Goal: Information Seeking & Learning: Find specific page/section

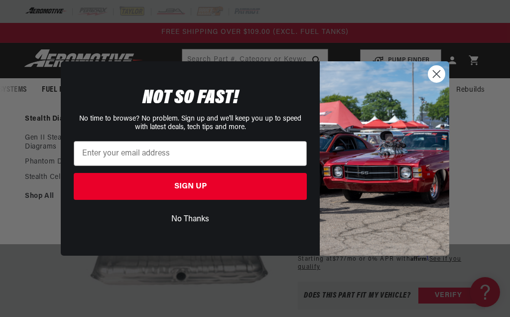
click at [204, 224] on button "No Thanks" at bounding box center [190, 219] width 233 height 19
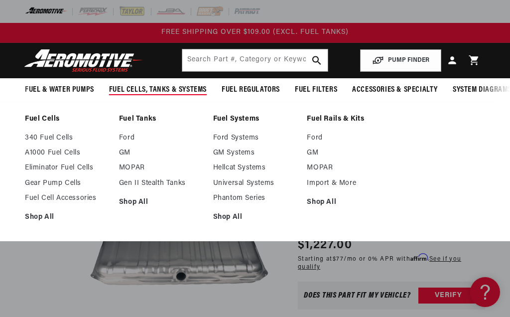
click at [135, 152] on link "GM" at bounding box center [161, 152] width 84 height 9
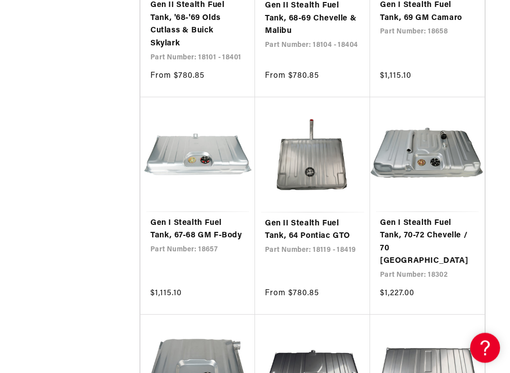
scroll to position [3079, 0]
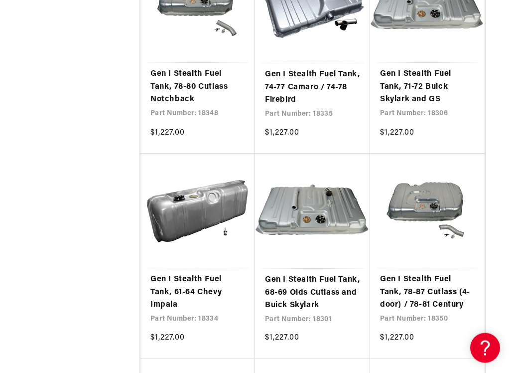
scroll to position [4508, 0]
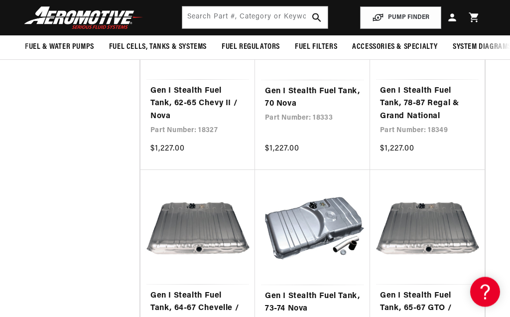
scroll to position [5323, 0]
click at [201, 290] on link "Gen I Stealth Fuel Tank, 64-67 Chevelle / Malibu" at bounding box center [197, 309] width 95 height 38
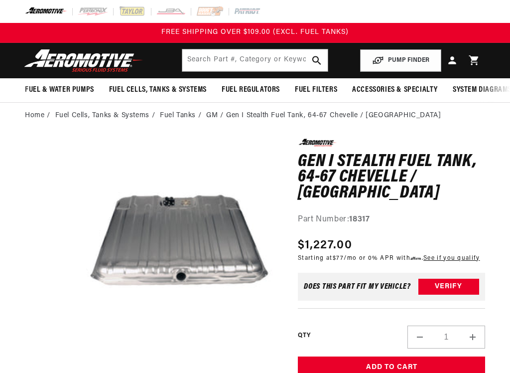
click at [80, 337] on button "Open media 1 in modal" at bounding box center [80, 337] width 0 height 0
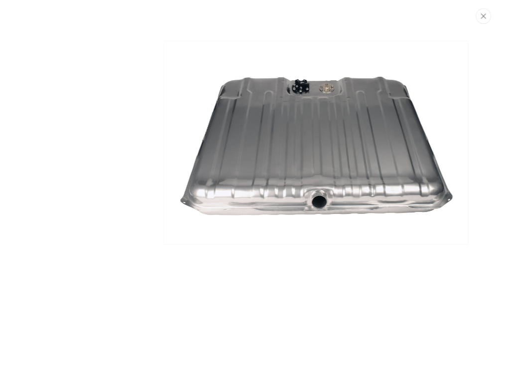
scroll to position [78, 0]
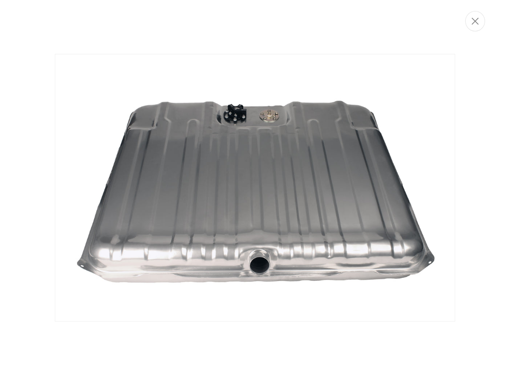
click at [481, 24] on button "Close" at bounding box center [475, 21] width 20 height 20
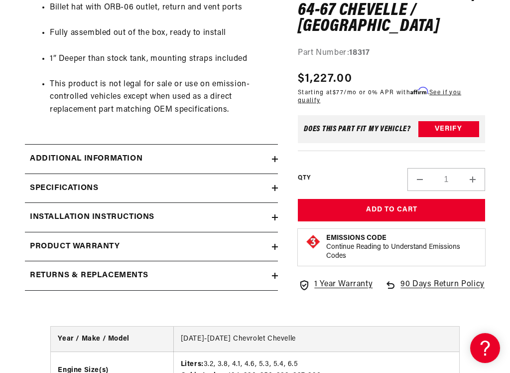
scroll to position [637, 0]
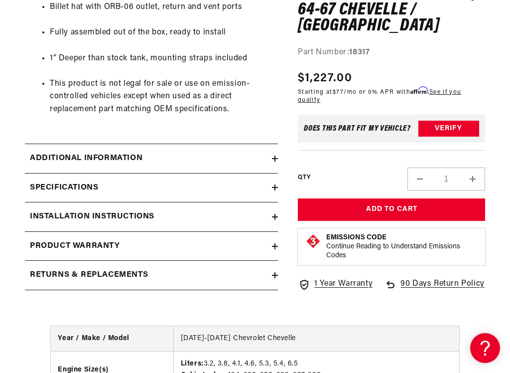
click at [277, 155] on icon at bounding box center [275, 158] width 6 height 6
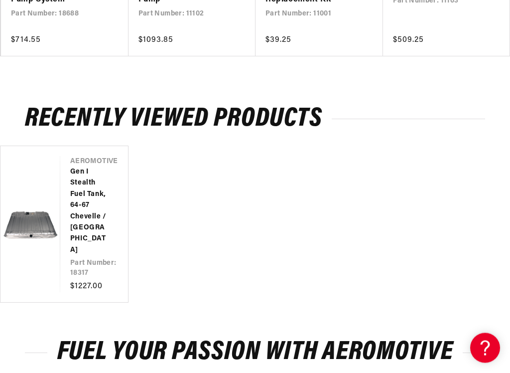
scroll to position [2436, 0]
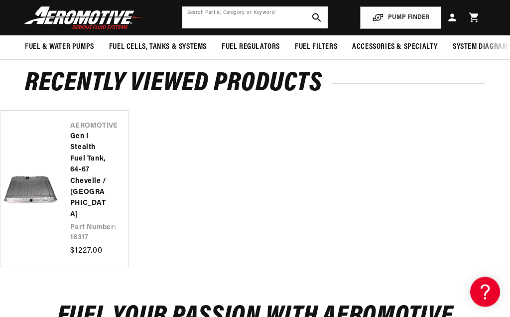
click at [205, 14] on input "text" at bounding box center [255, 17] width 146 height 22
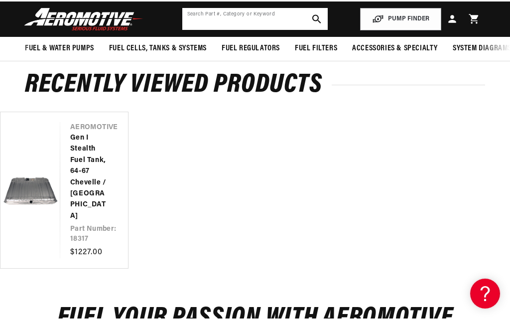
scroll to position [2471, 0]
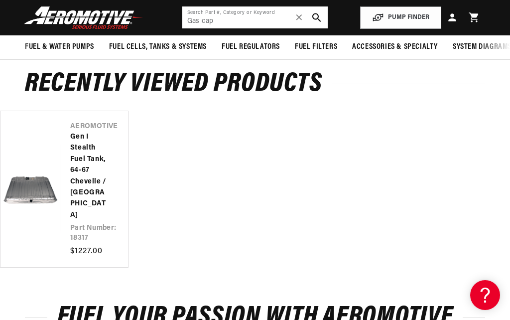
type input "Gas cap"
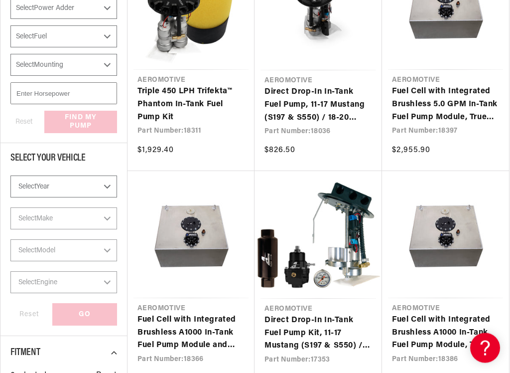
scroll to position [240, 0]
click at [104, 187] on select "Select Year [DATE] 2022 2021 2020 2019 2018 2017 2016 2015 2014 2013 2012 2011 …" at bounding box center [63, 186] width 107 height 22
select select "1964"
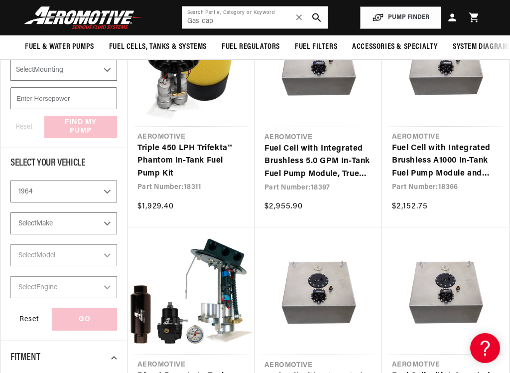
scroll to position [147, 0]
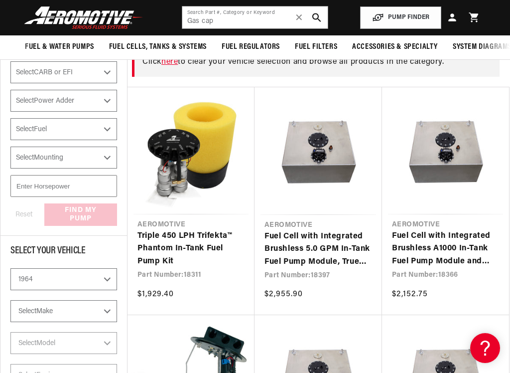
click at [109, 282] on select "2023 2022 2021 2020 2019 2018 2017 2016 2015 2014 2013 2012 2011 2010 2009 2008…" at bounding box center [63, 279] width 107 height 22
select select "1967"
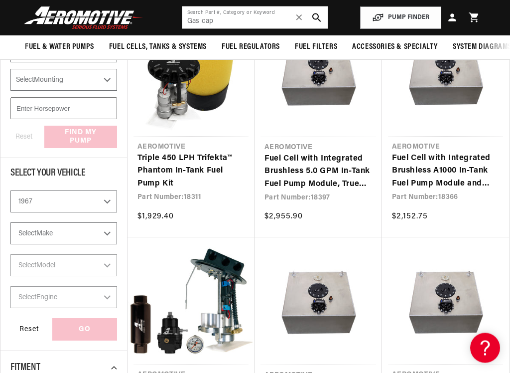
scroll to position [225, 0]
click at [112, 233] on select "Select Make Buick Chevrolet Dodge Ford GMC Oldsmobile [GEOGRAPHIC_DATA] [GEOGRA…" at bounding box center [63, 233] width 107 height 22
select select "Chevrolet"
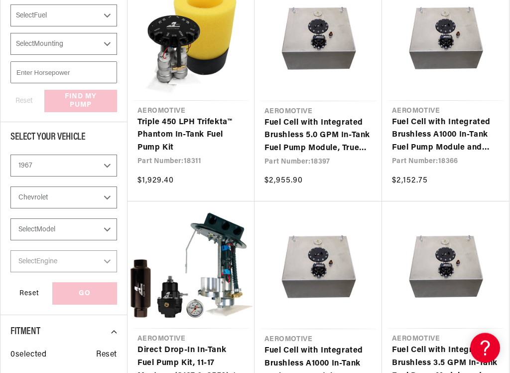
scroll to position [270, 0]
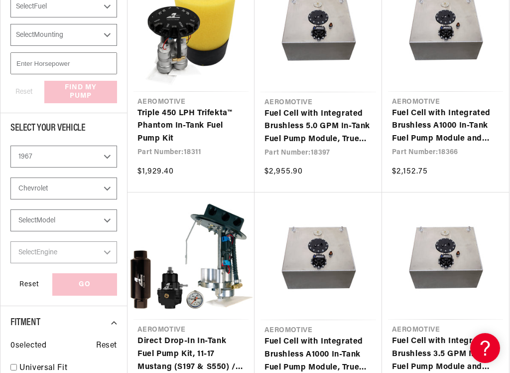
click at [115, 221] on select "Select Model C10 Pickup C20 Pickup [GEOGRAPHIC_DATA] [GEOGRAPHIC_DATA] Chevy II…" at bounding box center [63, 220] width 107 height 22
select select "Chevelle"
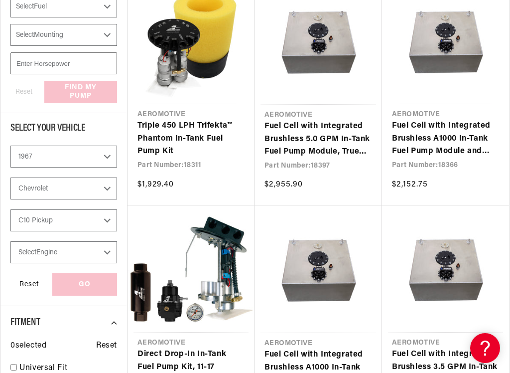
select select "Chevelle"
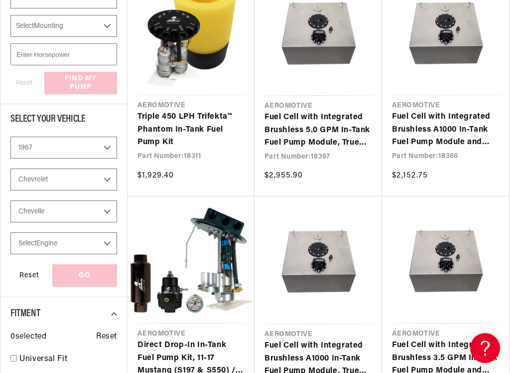
scroll to position [279, 0]
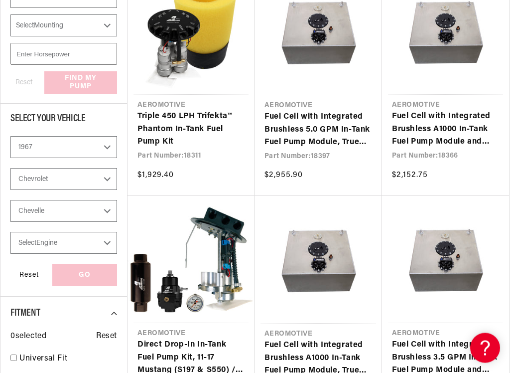
click at [115, 245] on select "Select Engine -L 3.8L 4.1L 4.6L 5.3L 5.4L 6.5L" at bounding box center [63, 243] width 107 height 22
select select "-L"
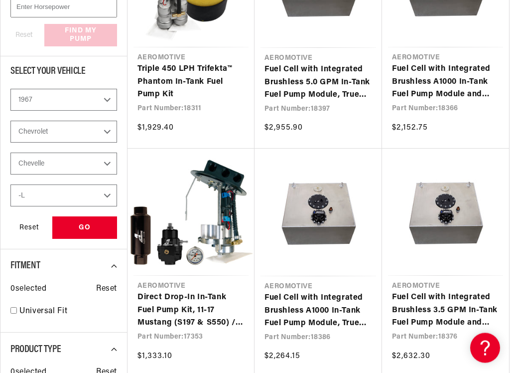
scroll to position [327, 0]
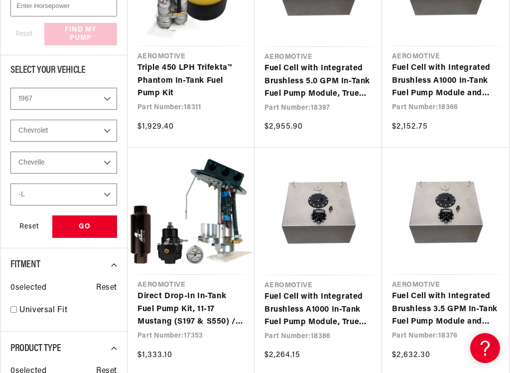
click at [112, 197] on select "-L 3.8L 4.1L 4.6L 5.3L 5.4L 6.5L" at bounding box center [63, 194] width 107 height 22
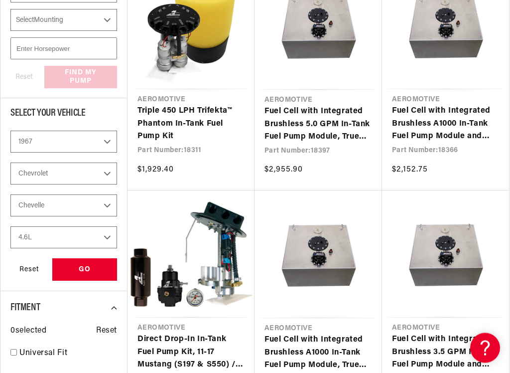
click at [108, 241] on select "-L 3.8L 4.1L 4.6L 5.3L 5.4L 6.5L" at bounding box center [63, 238] width 107 height 22
select select "6.5L"
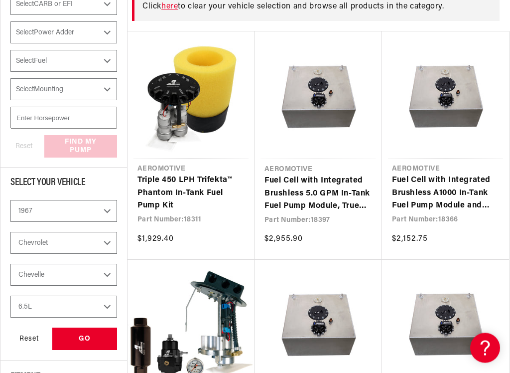
scroll to position [237, 0]
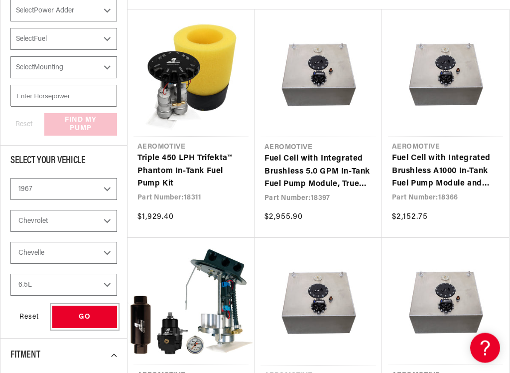
click at [95, 316] on div "GO" at bounding box center [84, 317] width 65 height 22
click at [98, 315] on div "GO" at bounding box center [84, 316] width 65 height 22
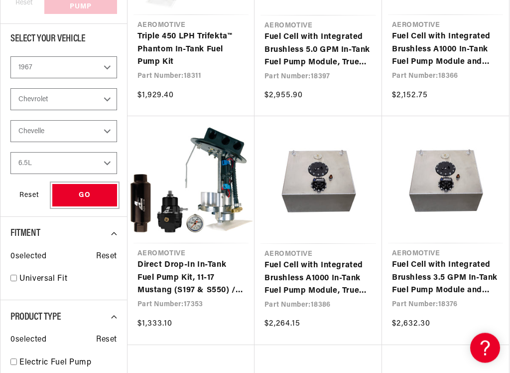
click at [91, 193] on div "GO" at bounding box center [84, 195] width 65 height 22
click at [92, 193] on div "GO" at bounding box center [84, 195] width 65 height 22
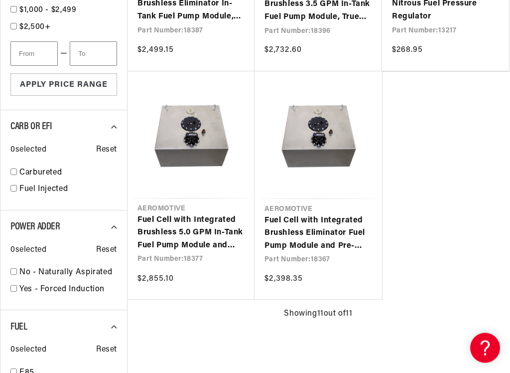
scroll to position [861, 0]
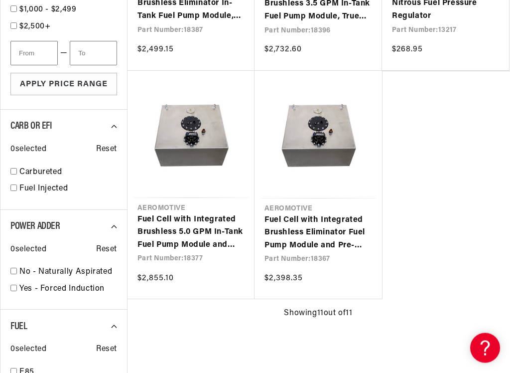
click at [19, 186] on link "Fuel Injected" at bounding box center [68, 189] width 98 height 13
checkbox input "true"
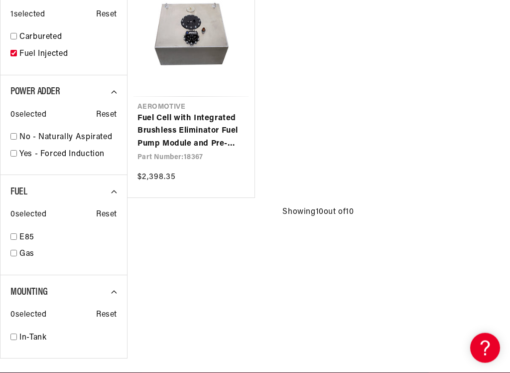
scroll to position [964, 0]
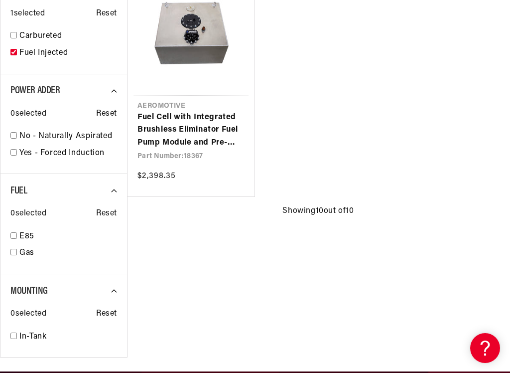
click at [14, 130] on div "No - Naturally Aspirated 10" at bounding box center [63, 138] width 107 height 17
select select "Fuel-Injected"
checkbox input "true"
select select "Fuel-Injected"
select select "No-Naturally-Aspirated"
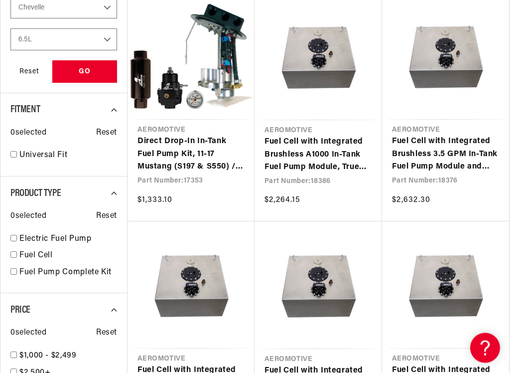
scroll to position [485, 0]
